Goal: Task Accomplishment & Management: Use online tool/utility

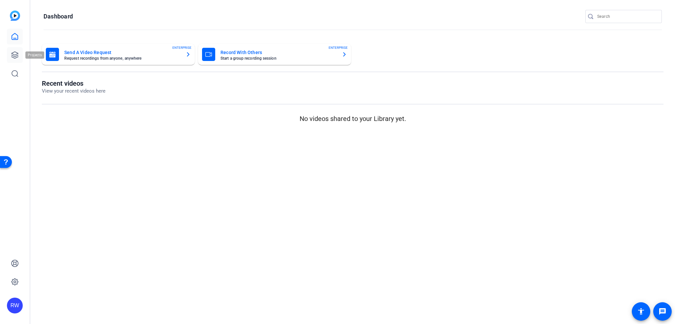
click at [17, 54] on icon at bounding box center [15, 55] width 7 height 7
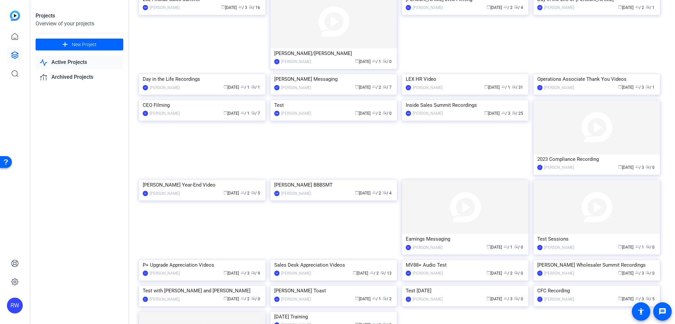
scroll to position [33, 0]
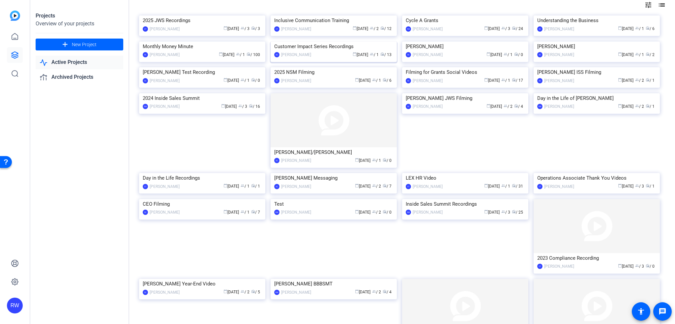
click at [328, 42] on img at bounding box center [334, 42] width 126 height 0
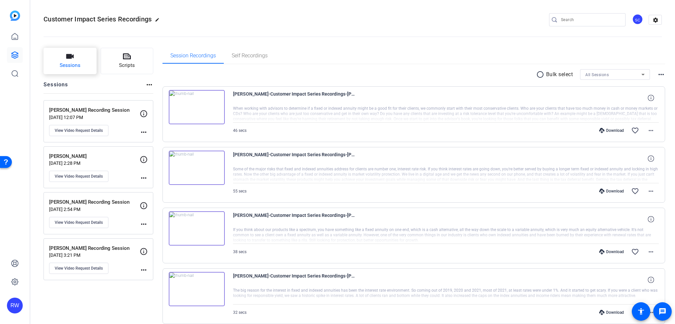
click at [87, 67] on button "Sessions" at bounding box center [70, 61] width 53 height 26
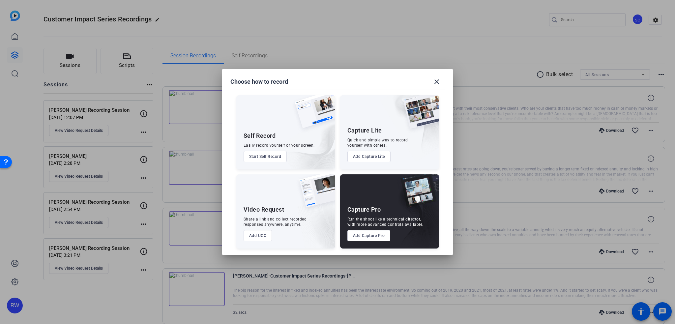
click at [263, 236] on button "Add UGC" at bounding box center [258, 235] width 29 height 11
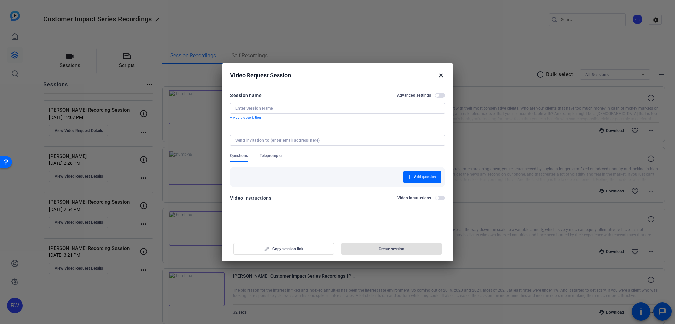
click at [276, 109] on input at bounding box center [337, 108] width 204 height 5
type input "[PERSON_NAME] Recording Session"
click at [301, 143] on input at bounding box center [336, 140] width 202 height 5
click at [446, 148] on mat-dialog-content "Session name Advanced settings [PERSON_NAME] Recording Session + Add a descript…" at bounding box center [337, 149] width 231 height 129
click at [437, 199] on span "button" at bounding box center [437, 198] width 3 height 3
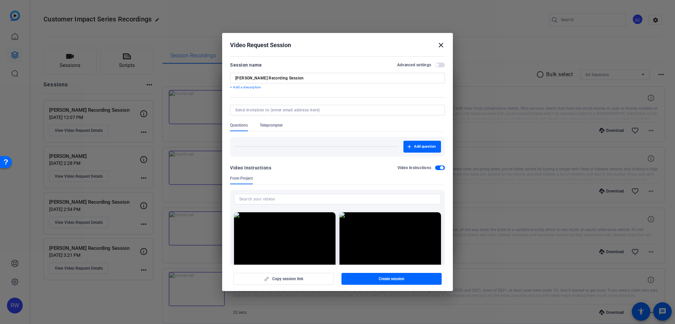
click at [440, 167] on span "button" at bounding box center [441, 167] width 3 height 3
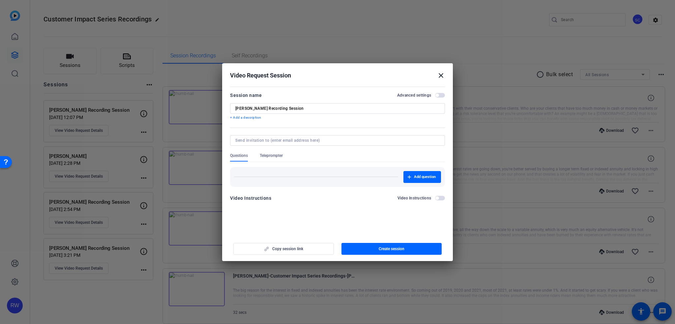
click at [443, 95] on span "button" at bounding box center [440, 95] width 10 height 5
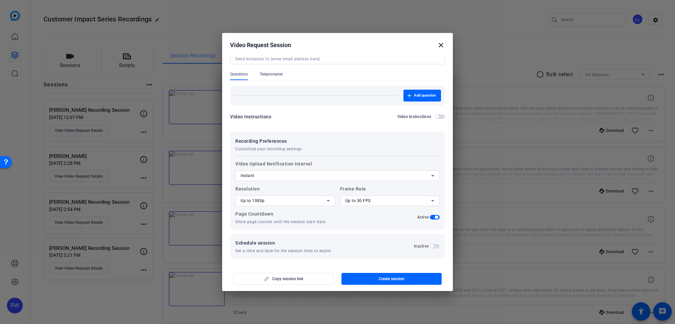
scroll to position [52, 0]
click at [316, 203] on div "Up to 1080p" at bounding box center [284, 200] width 86 height 8
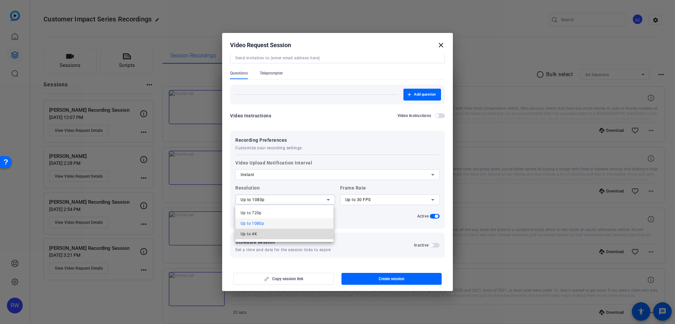
click at [307, 234] on mat-option "Up to 4K" at bounding box center [284, 234] width 98 height 11
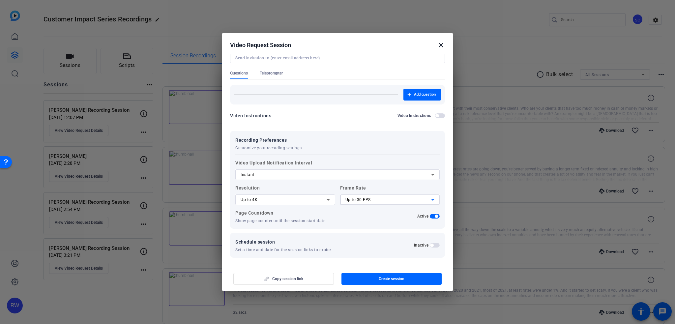
click at [376, 201] on div "Up to 30 FPS" at bounding box center [389, 200] width 86 height 8
click at [440, 198] on div at bounding box center [337, 162] width 675 height 324
click at [442, 198] on mat-dialog-content "Session name Advanced settings [PERSON_NAME] Recording Session + Add a descript…" at bounding box center [337, 159] width 231 height 211
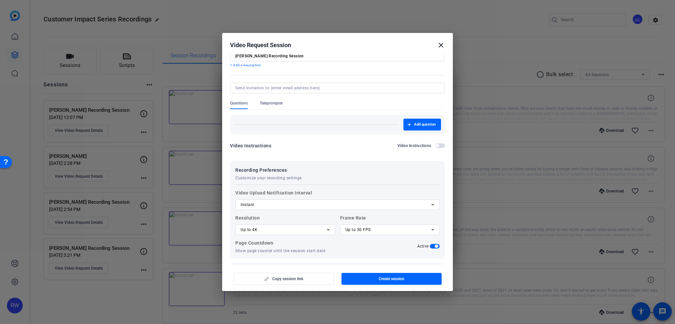
scroll to position [0, 0]
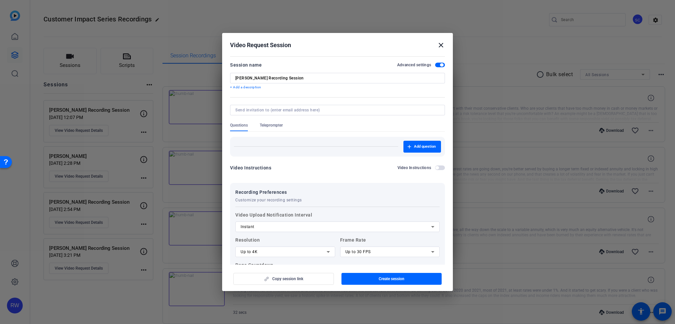
click at [304, 280] on div "Copy session link Create session" at bounding box center [337, 276] width 215 height 17
click at [386, 278] on span "Create session" at bounding box center [392, 278] width 26 height 5
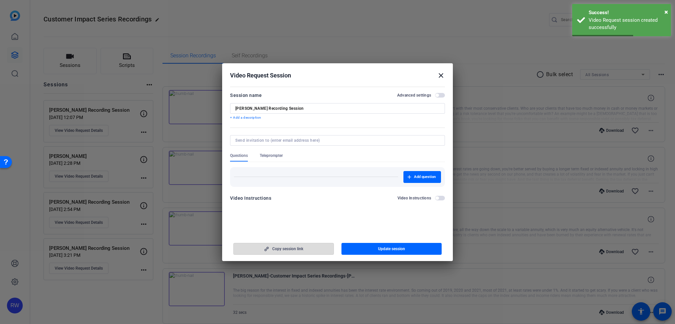
click at [302, 250] on span "Copy session link" at bounding box center [287, 248] width 31 height 5
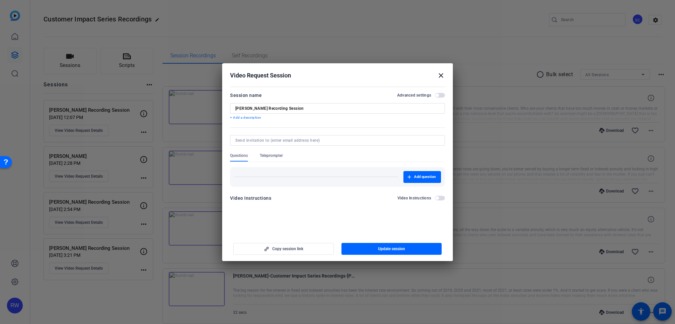
drag, startPoint x: 442, startPoint y: 78, endPoint x: 462, endPoint y: 39, distance: 43.5
click at [441, 78] on mat-icon "close" at bounding box center [441, 76] width 8 height 8
